Goal: Task Accomplishment & Management: Manage account settings

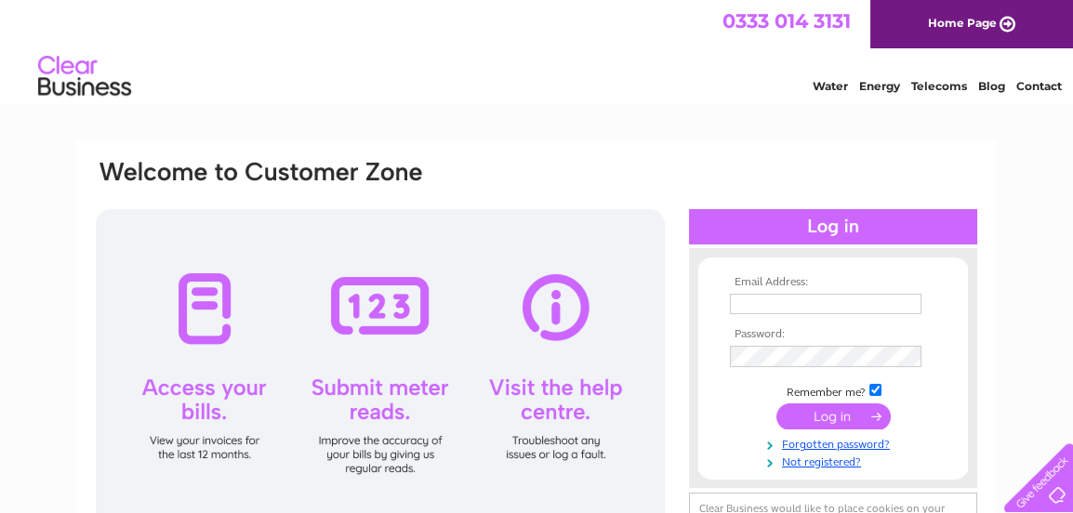
type input "[EMAIL_ADDRESS][DOMAIN_NAME]"
click at [831, 410] on input "submit" at bounding box center [833, 416] width 114 height 26
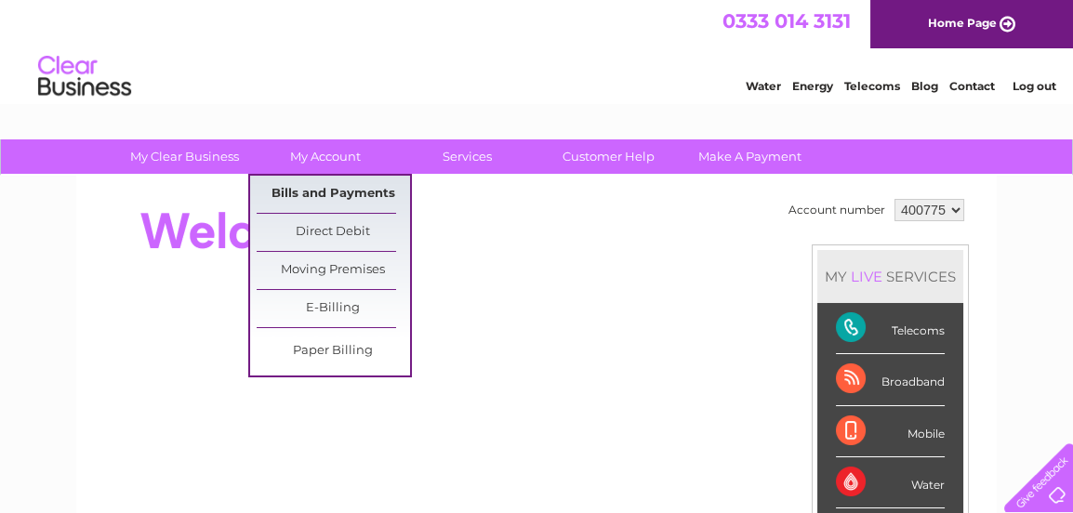
click at [345, 190] on link "Bills and Payments" at bounding box center [333, 194] width 153 height 37
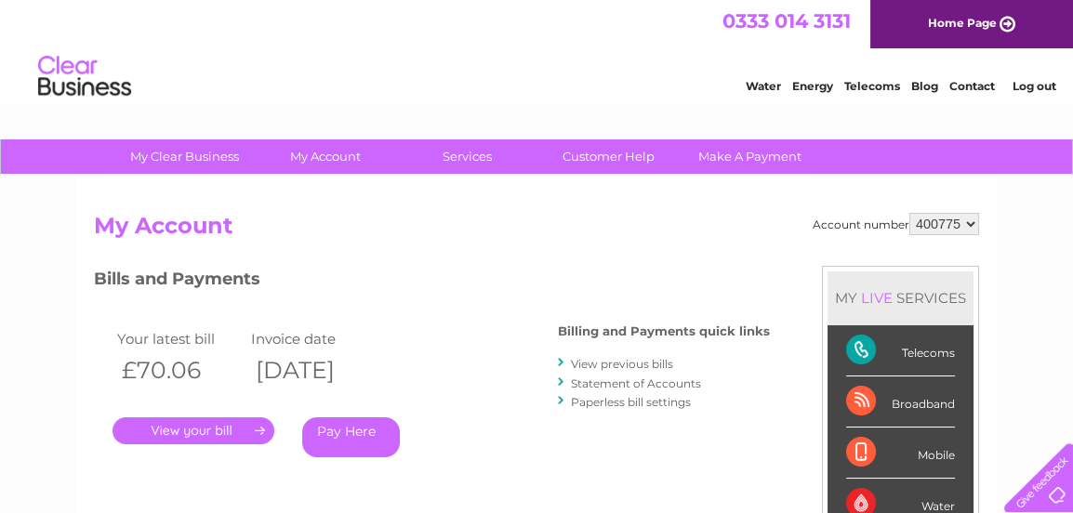
click at [208, 430] on link "." at bounding box center [193, 430] width 162 height 27
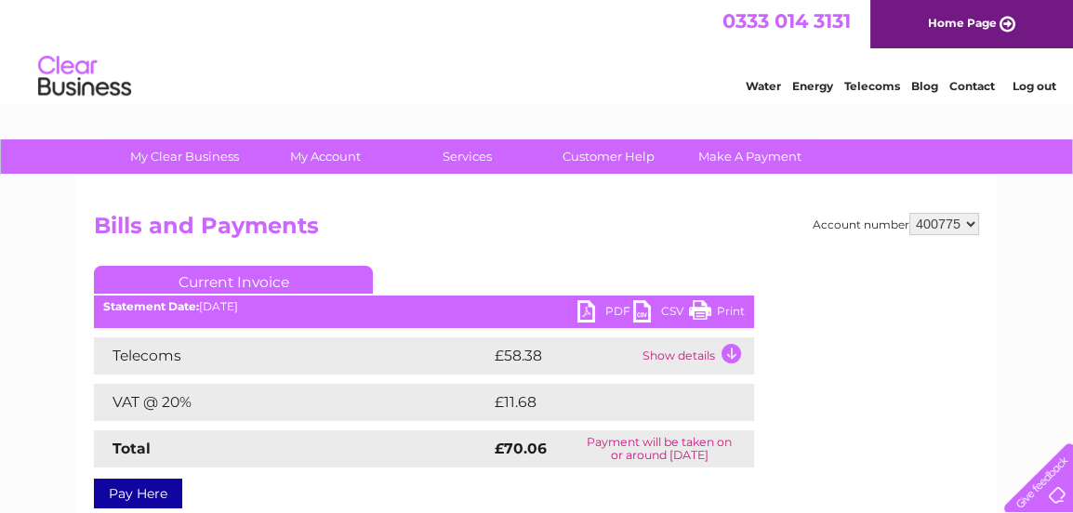
click at [697, 310] on link "Print" at bounding box center [717, 313] width 56 height 27
click at [1036, 85] on link "Log out" at bounding box center [1034, 86] width 44 height 14
